Goal: Task Accomplishment & Management: Use online tool/utility

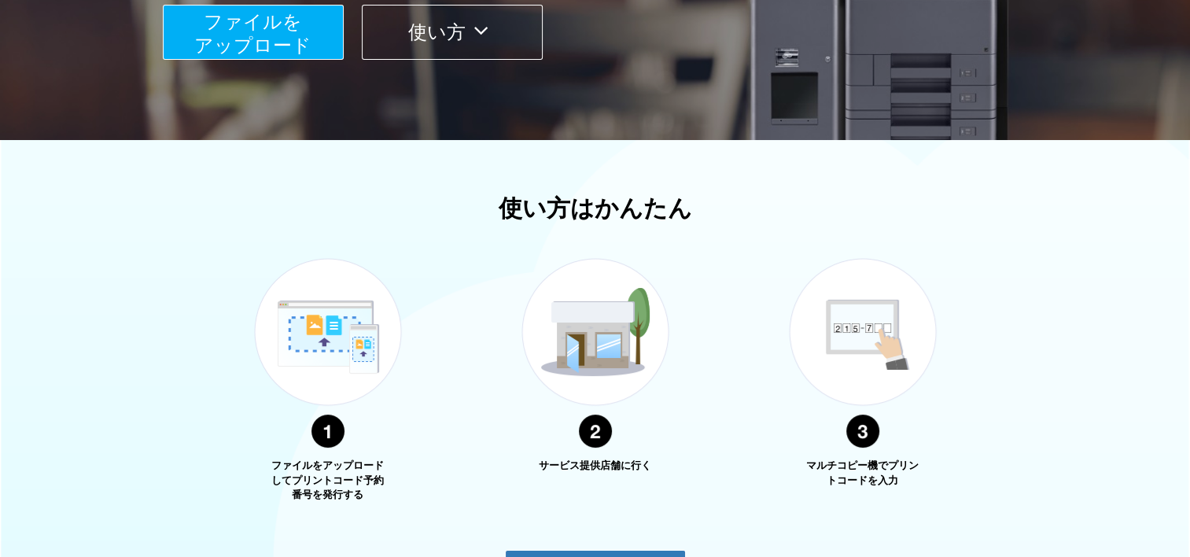
scroll to position [373, 0]
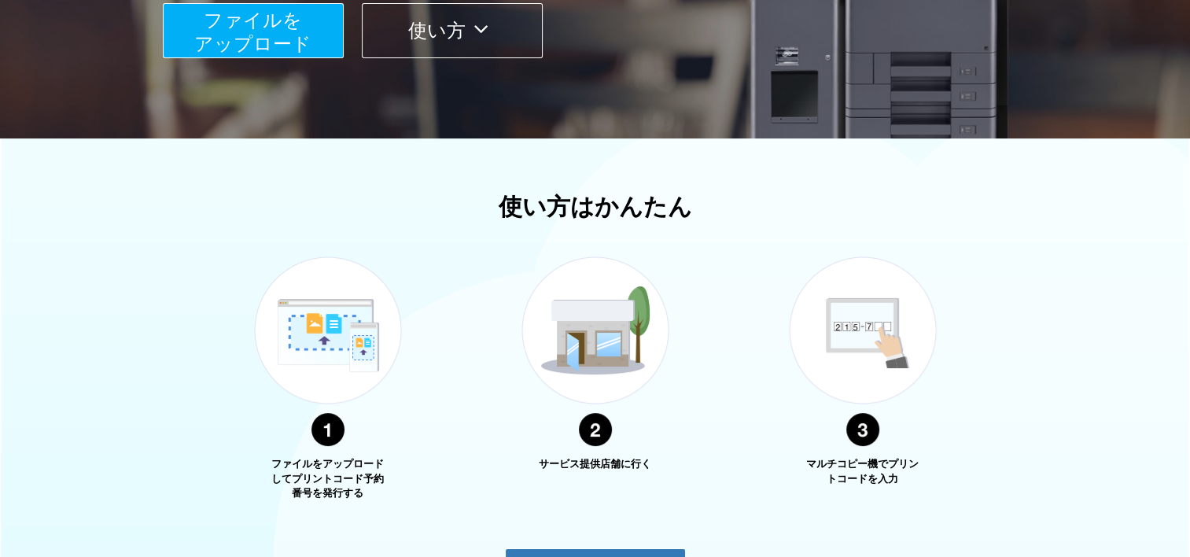
click at [412, 51] on button "使い方" at bounding box center [452, 30] width 181 height 55
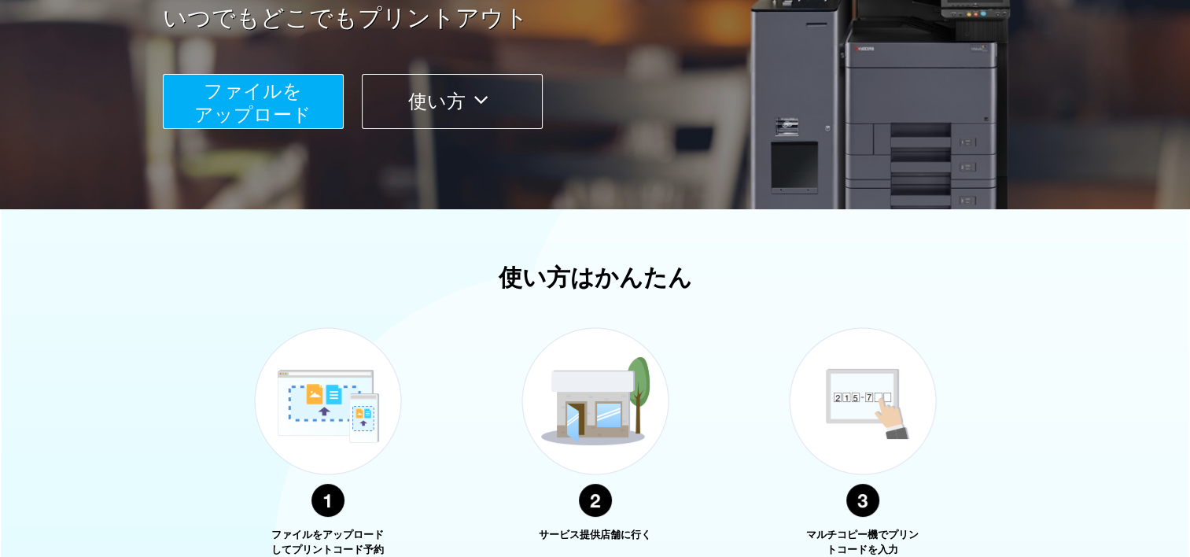
scroll to position [301, 0]
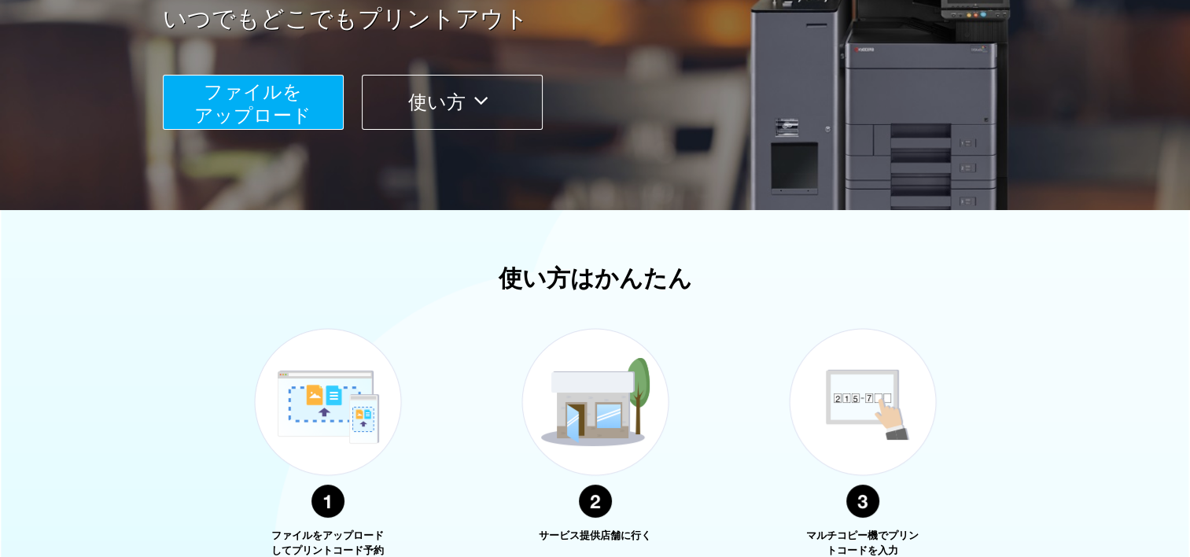
click at [308, 82] on button "ファイルを ​​アップロード" at bounding box center [253, 102] width 181 height 55
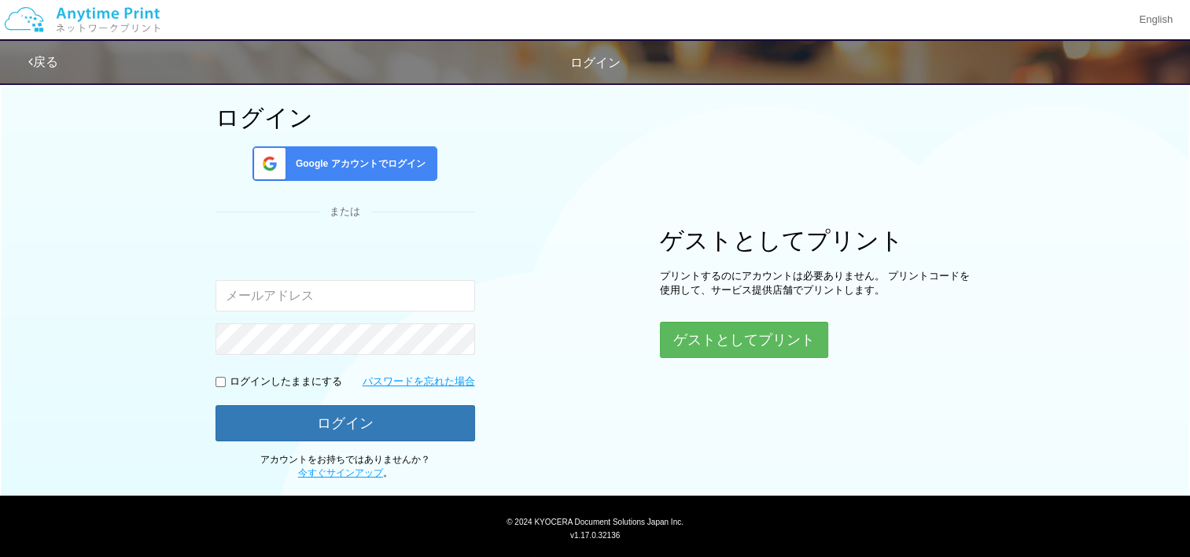
scroll to position [94, 0]
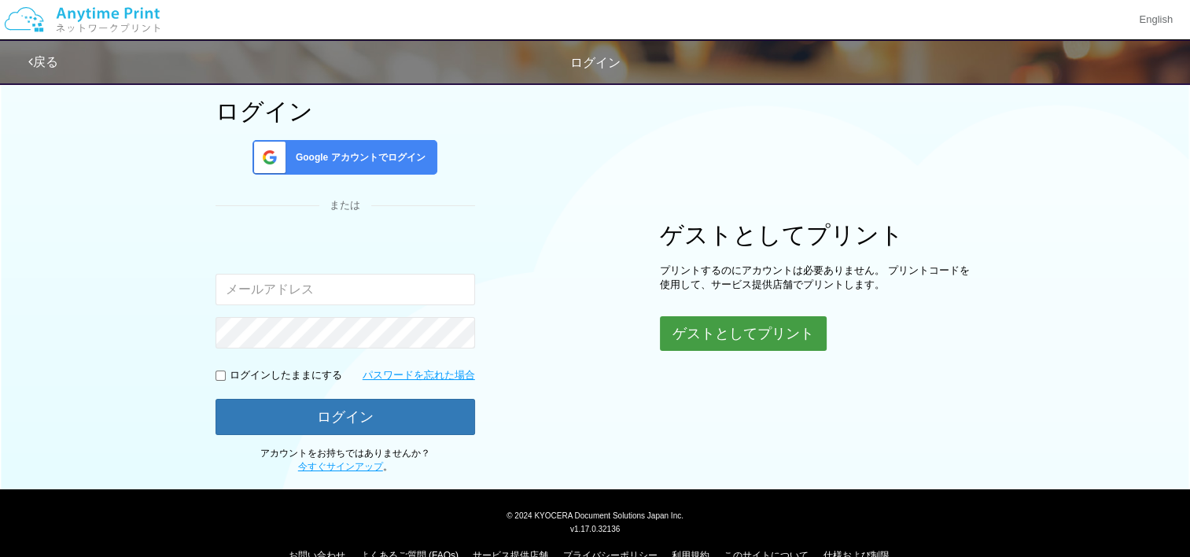
click at [686, 327] on button "ゲストとしてプリント" at bounding box center [743, 333] width 167 height 35
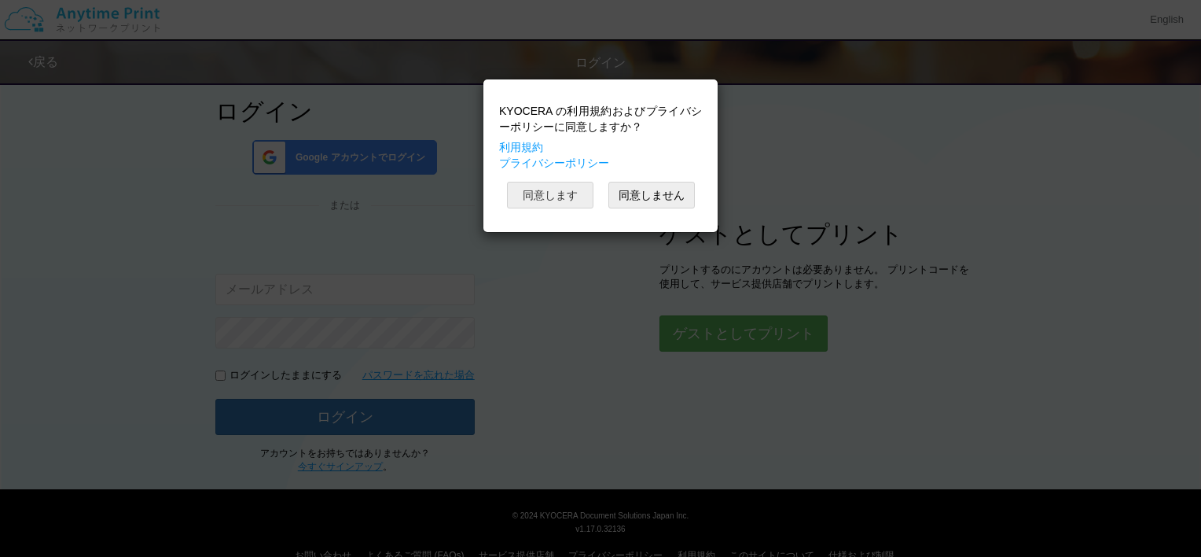
click at [535, 201] on button "同意します" at bounding box center [550, 195] width 86 height 27
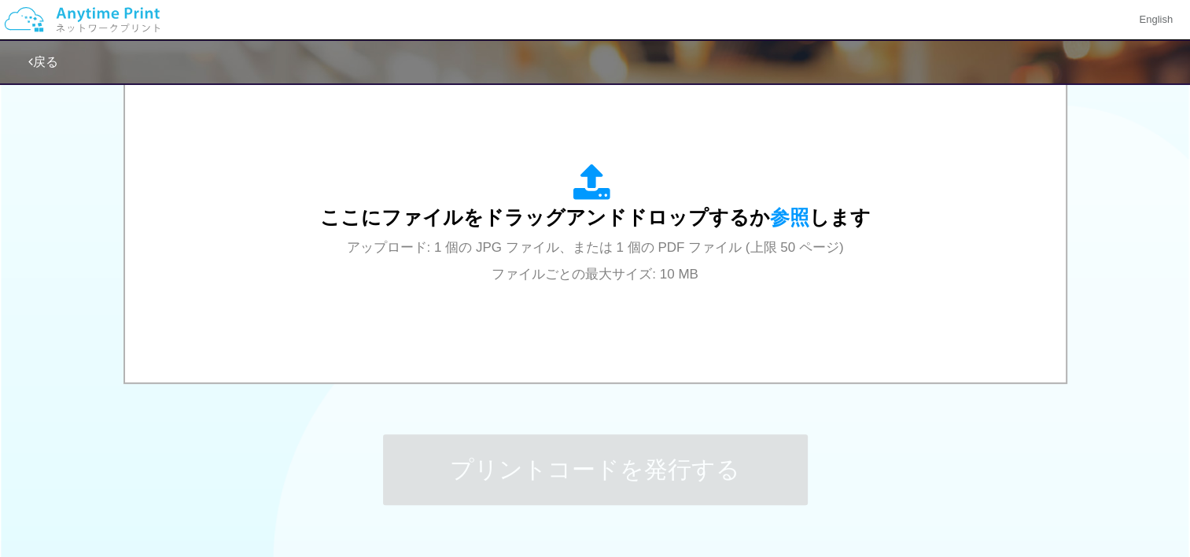
scroll to position [537, 0]
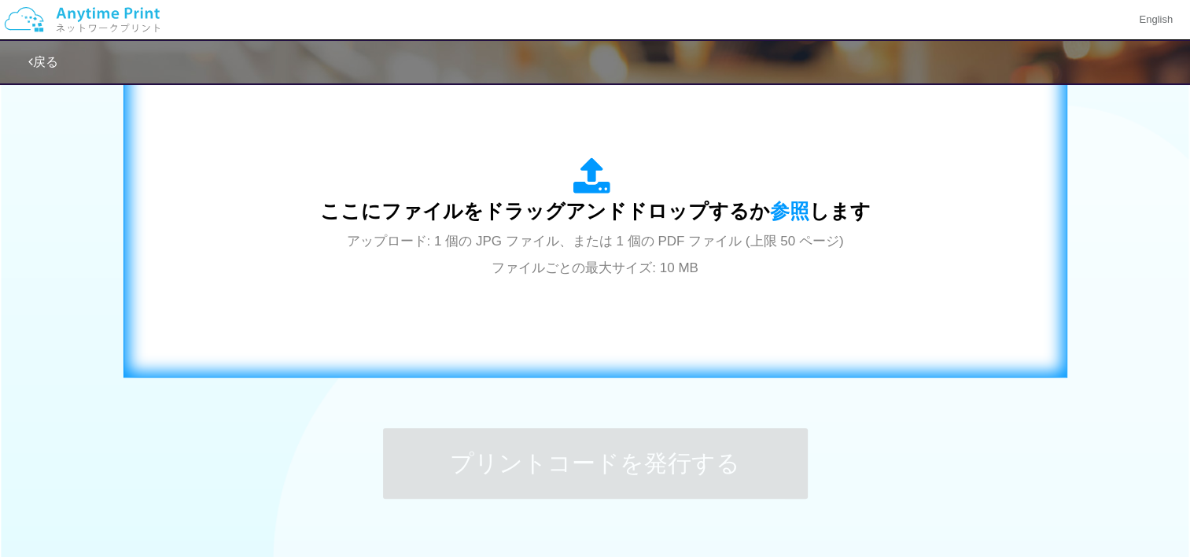
click at [639, 294] on div "ここにファイルをドラッグアンドドロップするか 参照 します アップロード: 1 個の JPG ファイル、または 1 個の PDF ファイル (上限 50 ペー…" at bounding box center [595, 218] width 911 height 285
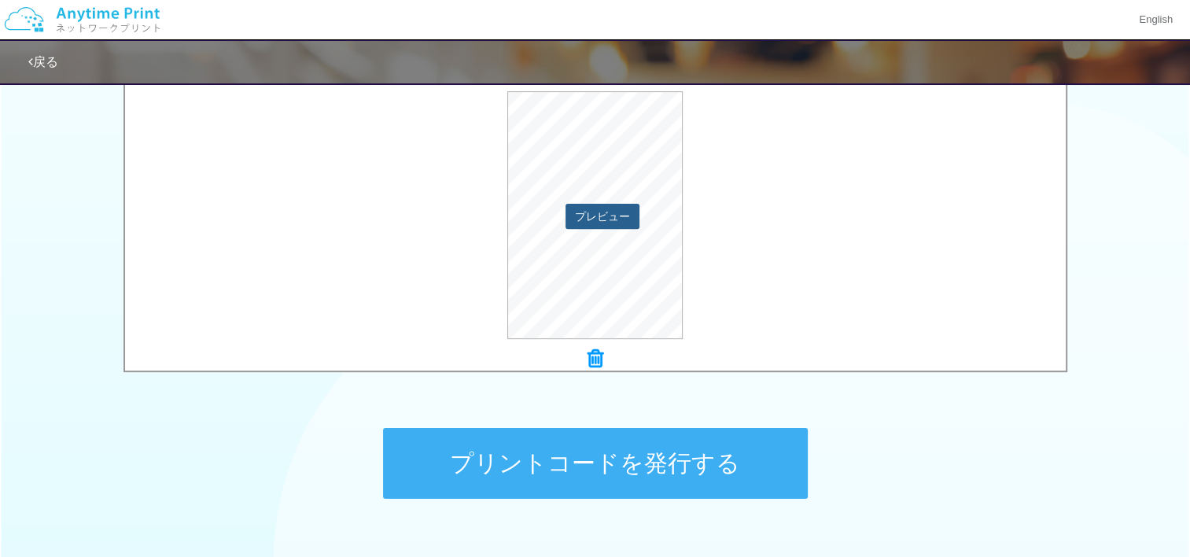
click at [601, 207] on button "プレビュー" at bounding box center [602, 216] width 74 height 25
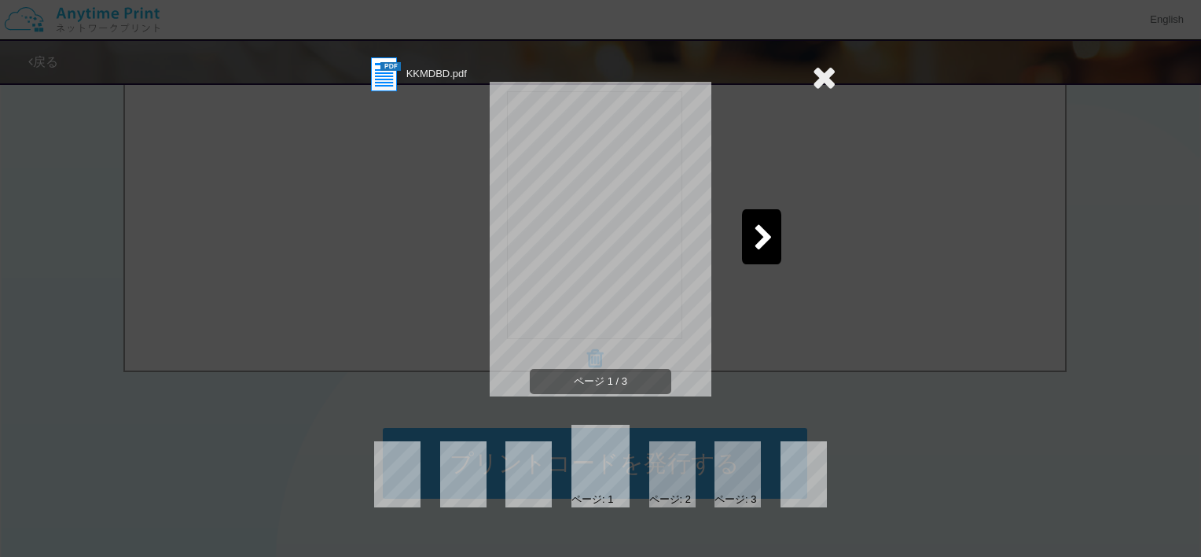
click at [777, 243] on div at bounding box center [761, 236] width 39 height 55
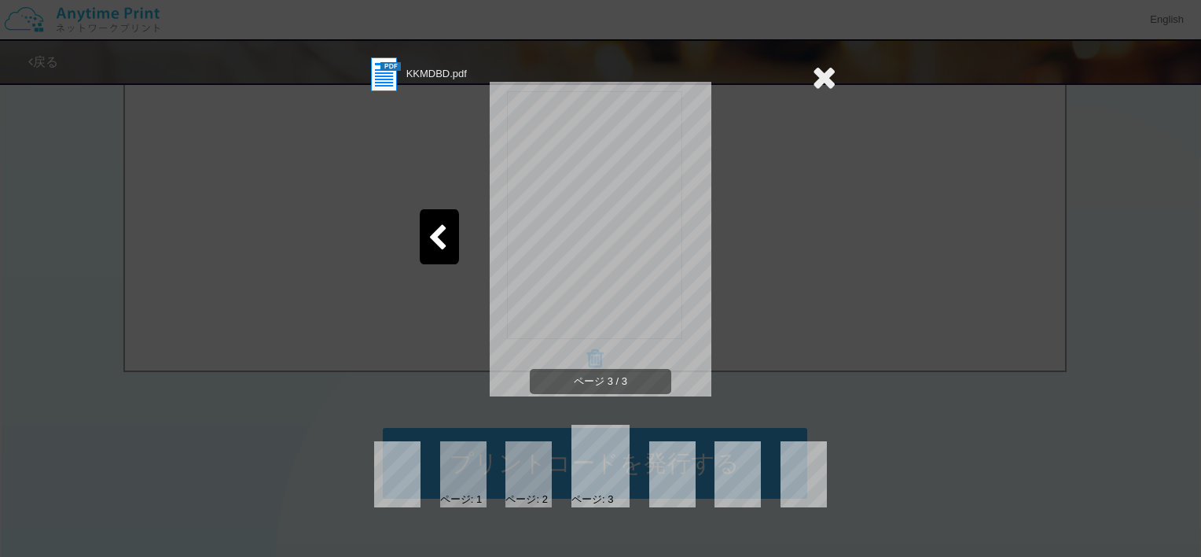
click at [820, 83] on icon at bounding box center [824, 76] width 24 height 31
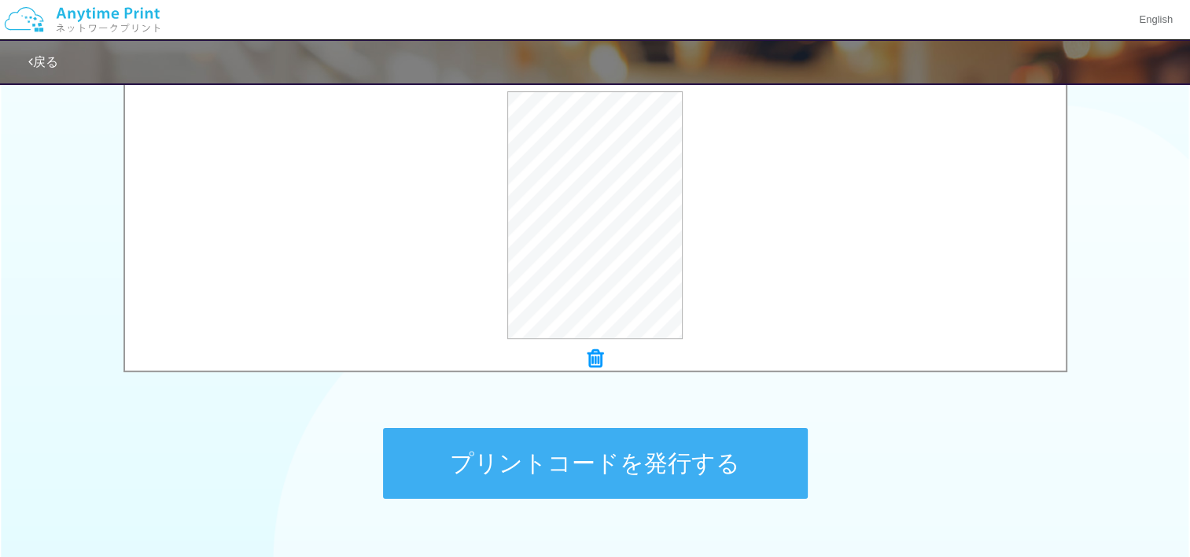
click at [584, 473] on button "プリントコードを発行する" at bounding box center [595, 463] width 425 height 71
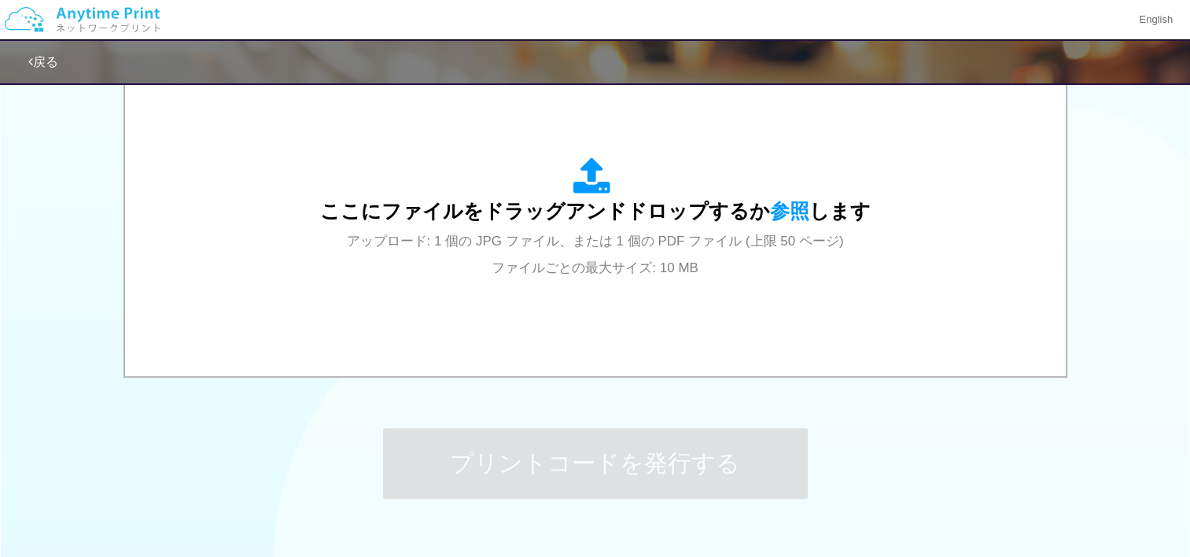
scroll to position [0, 0]
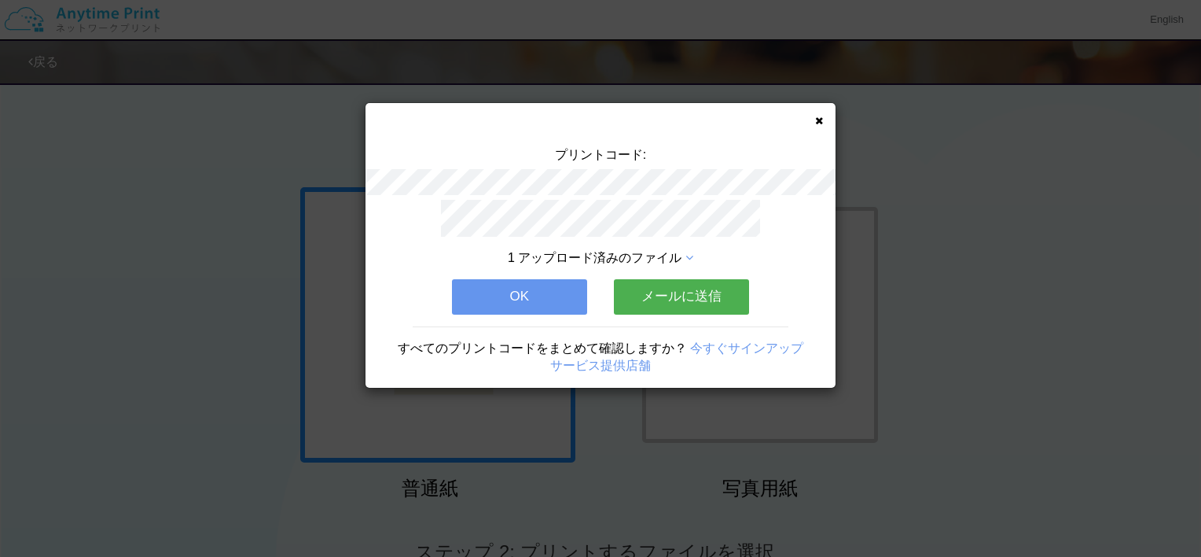
click at [661, 285] on button "メールに送信" at bounding box center [681, 296] width 135 height 35
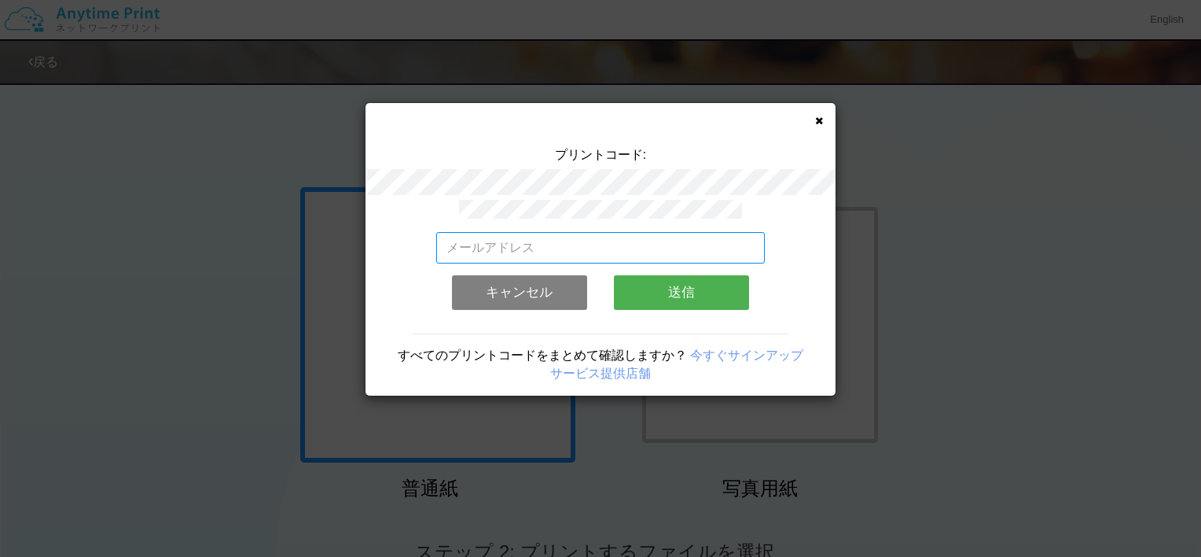
click at [607, 239] on input "email" at bounding box center [600, 247] width 329 height 31
type input "[EMAIL_ADDRESS][DOMAIN_NAME]"
click at [655, 275] on button "送信" at bounding box center [681, 292] width 135 height 35
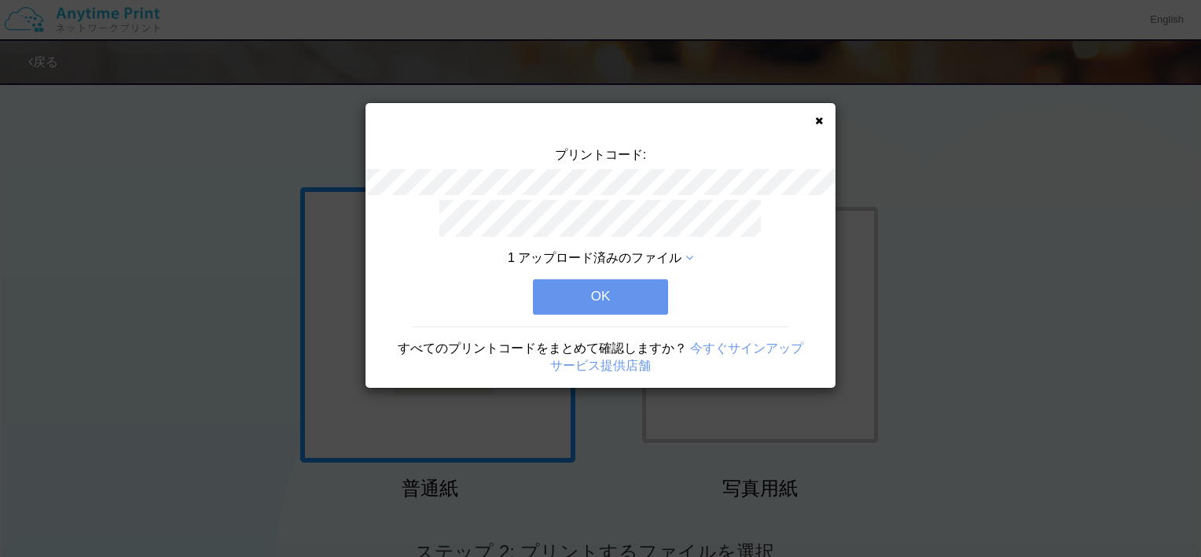
click at [616, 284] on button "OK" at bounding box center [600, 296] width 135 height 35
